Goal: Navigation & Orientation: Find specific page/section

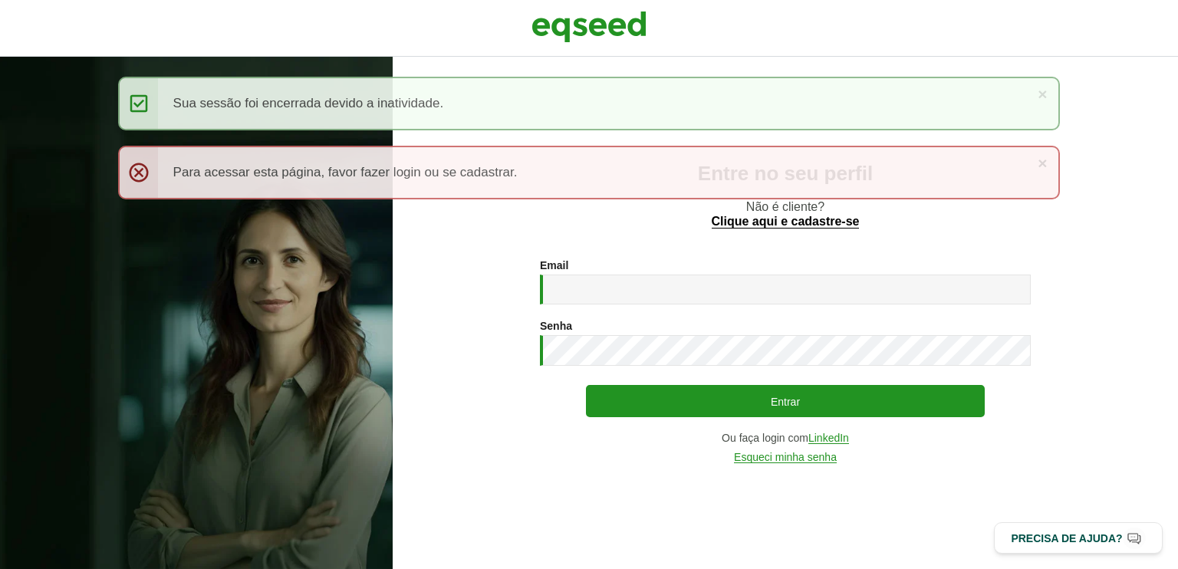
click at [1119, 240] on div "Entre no seu perfil Não é cliente? Clique aqui e cadastre-se Email * Digite seu…" at bounding box center [785, 313] width 785 height 512
click at [644, 288] on input "Email *" at bounding box center [785, 289] width 491 height 30
type input "**********"
click at [586, 385] on button "Entrar" at bounding box center [785, 401] width 399 height 32
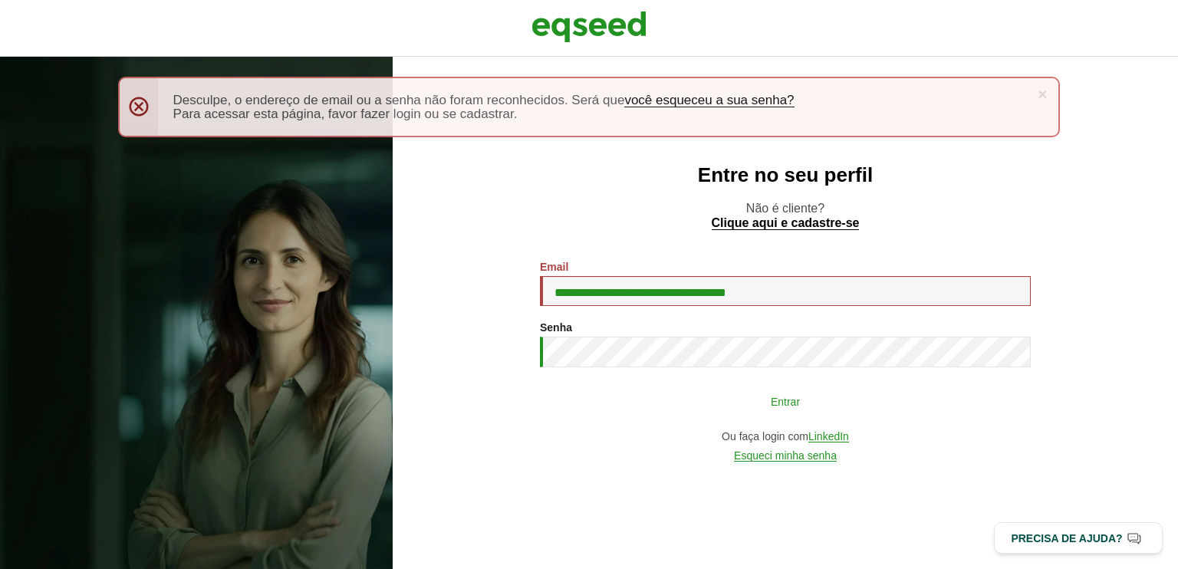
click at [773, 406] on button "Entrar" at bounding box center [785, 400] width 399 height 29
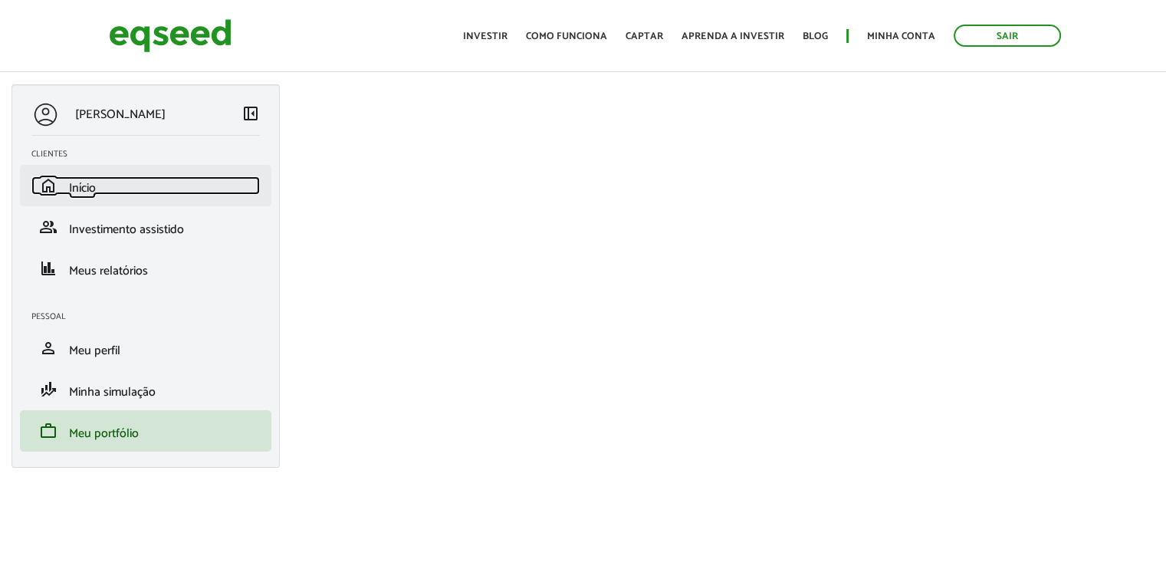
click at [46, 176] on span "home" at bounding box center [48, 185] width 18 height 18
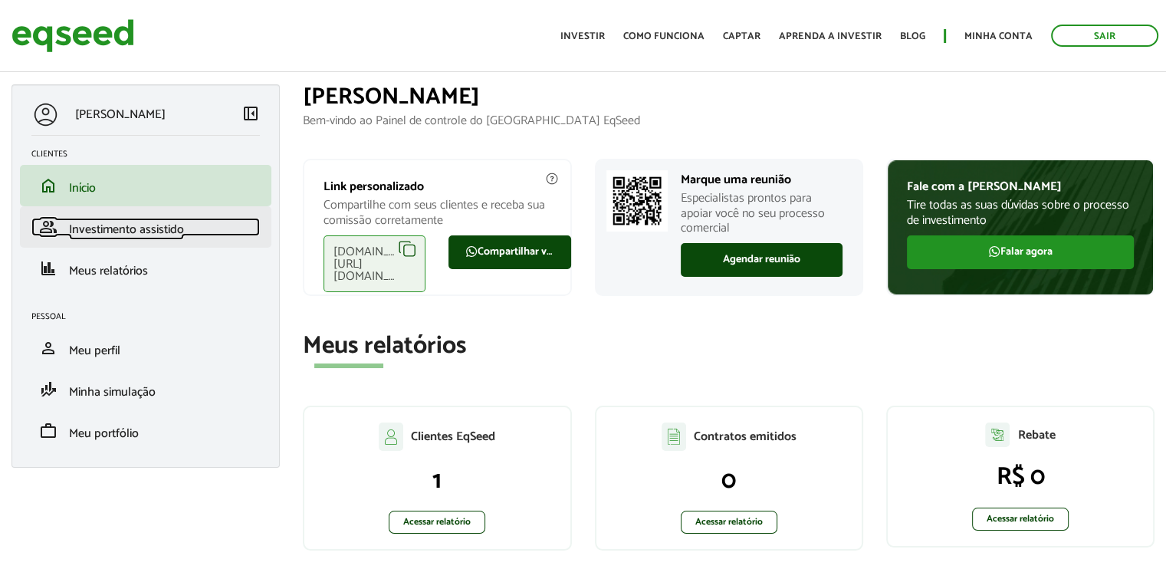
click at [120, 226] on span "Investimento assistido" at bounding box center [126, 229] width 115 height 21
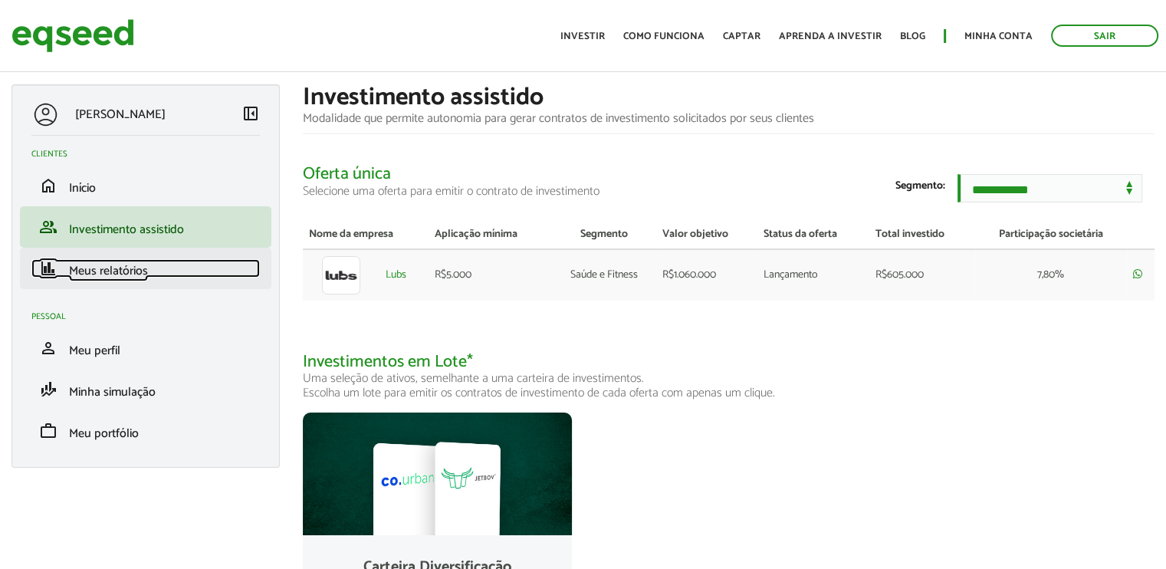
click at [110, 275] on span "Meus relatórios" at bounding box center [108, 271] width 79 height 21
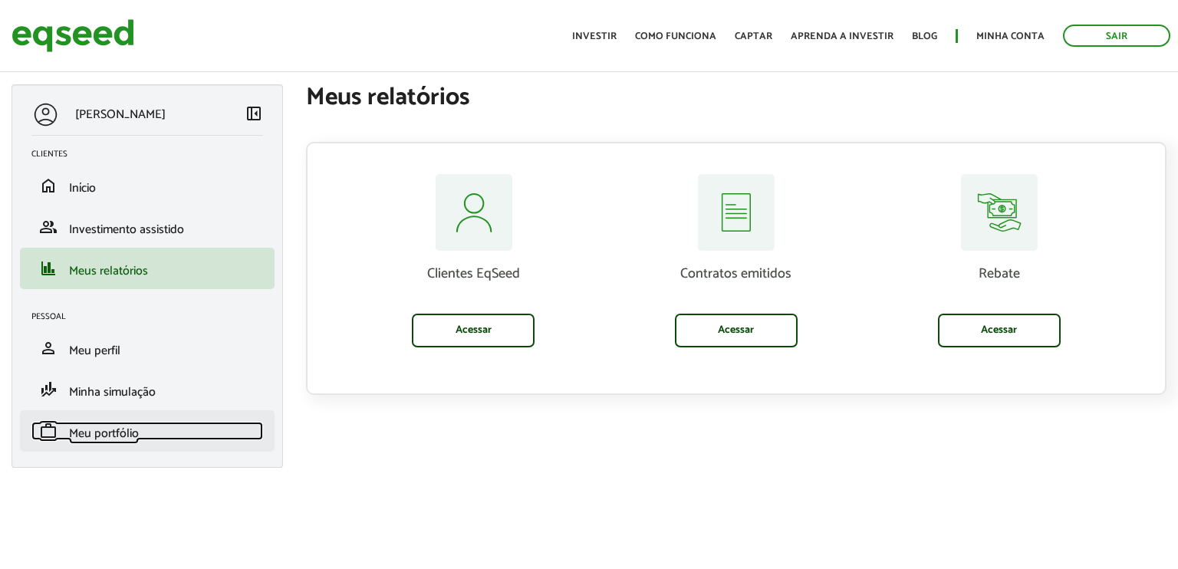
click at [103, 432] on span "Meu portfólio" at bounding box center [104, 433] width 70 height 21
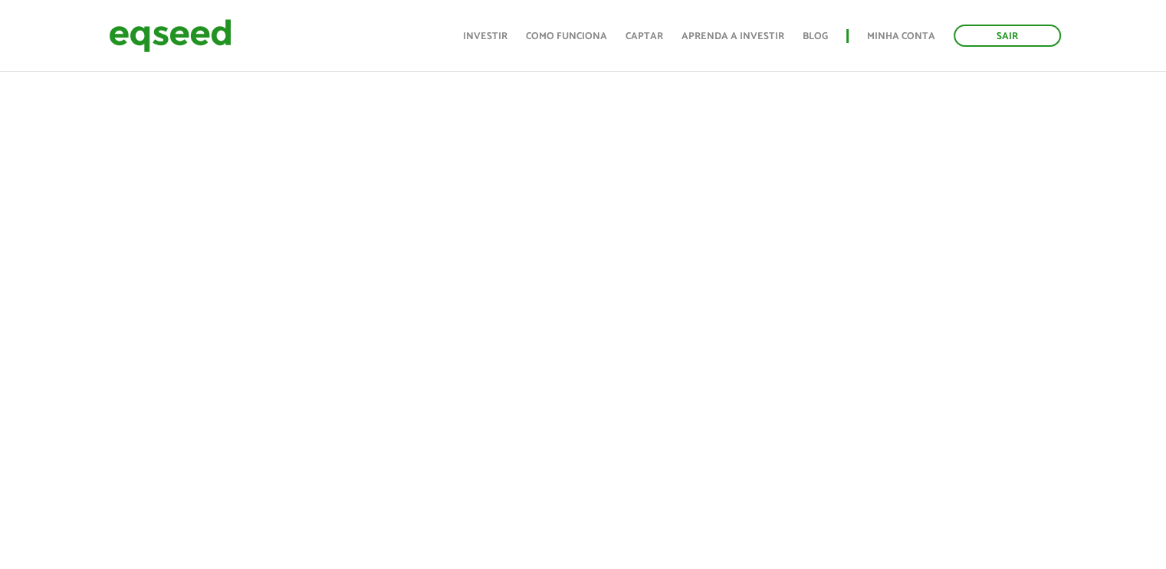
scroll to position [199, 0]
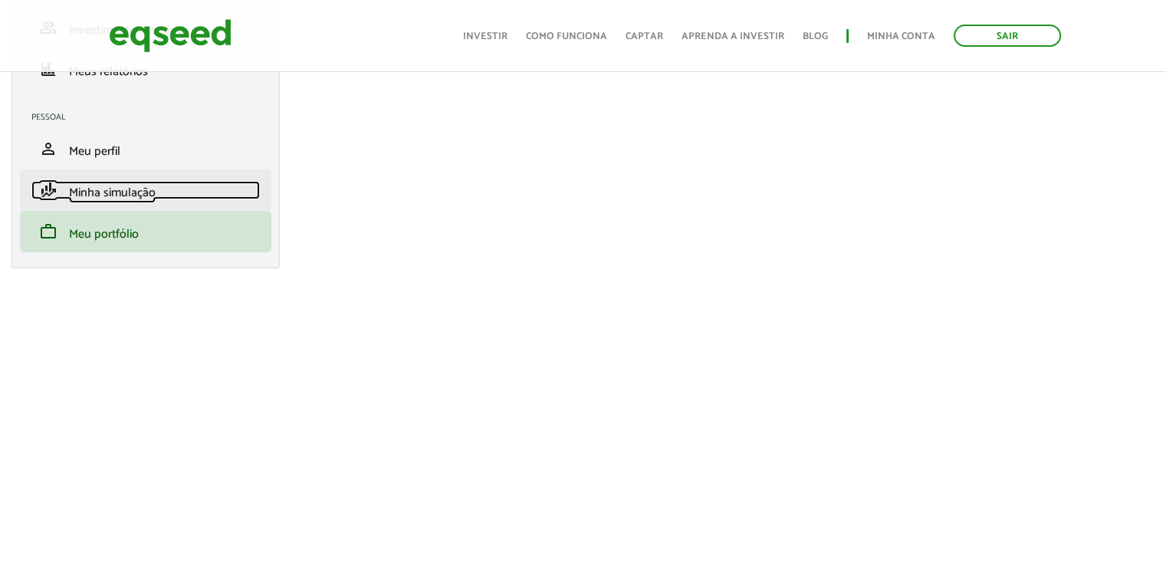
click at [113, 189] on span "Minha simulação" at bounding box center [112, 192] width 87 height 21
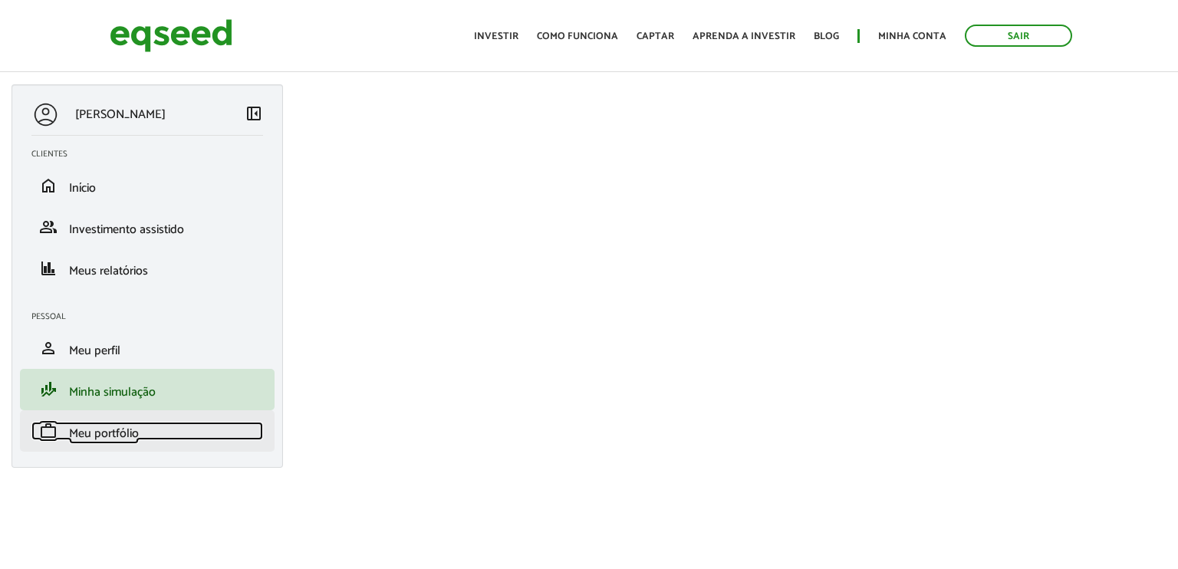
click at [92, 434] on span "Meu portfólio" at bounding box center [104, 433] width 70 height 21
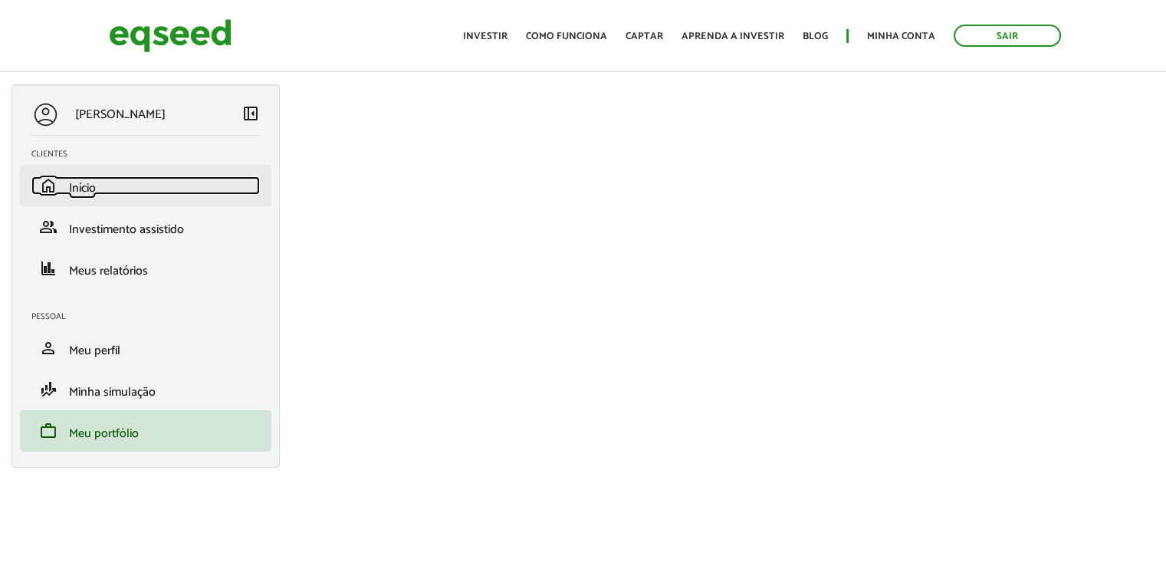
click at [86, 184] on span "Início" at bounding box center [82, 188] width 27 height 21
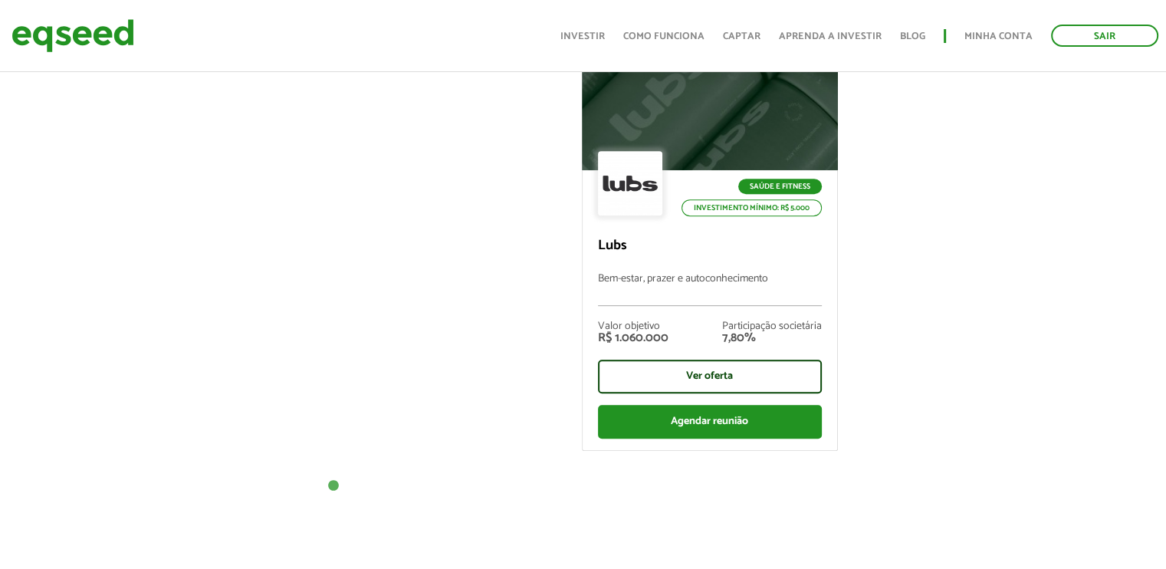
scroll to position [255, 0]
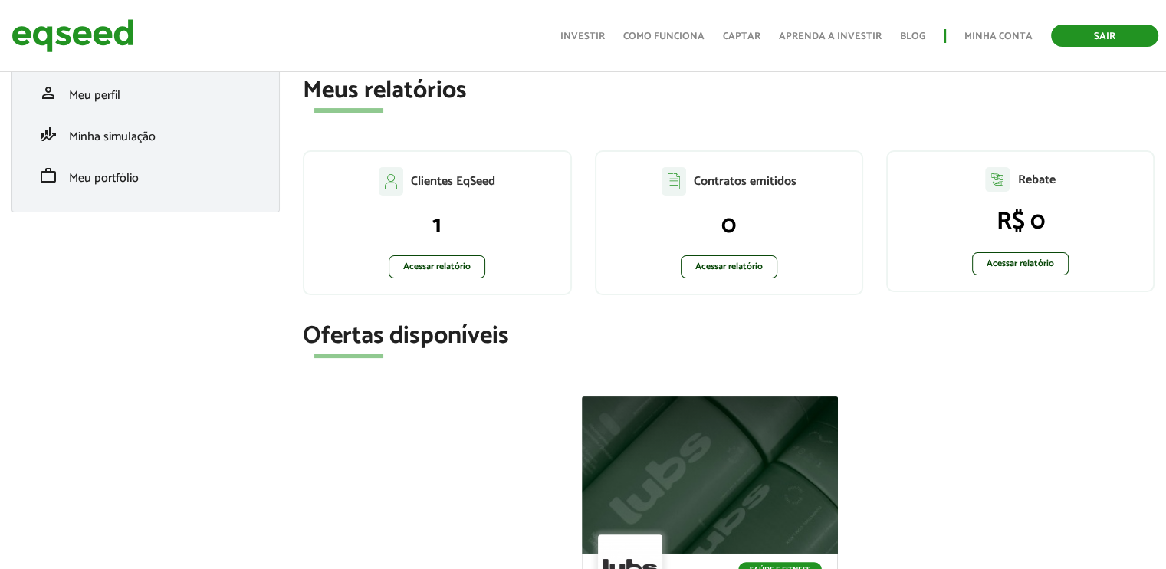
click at [1099, 35] on link "Sair" at bounding box center [1104, 36] width 107 height 22
